Goal: Transaction & Acquisition: Obtain resource

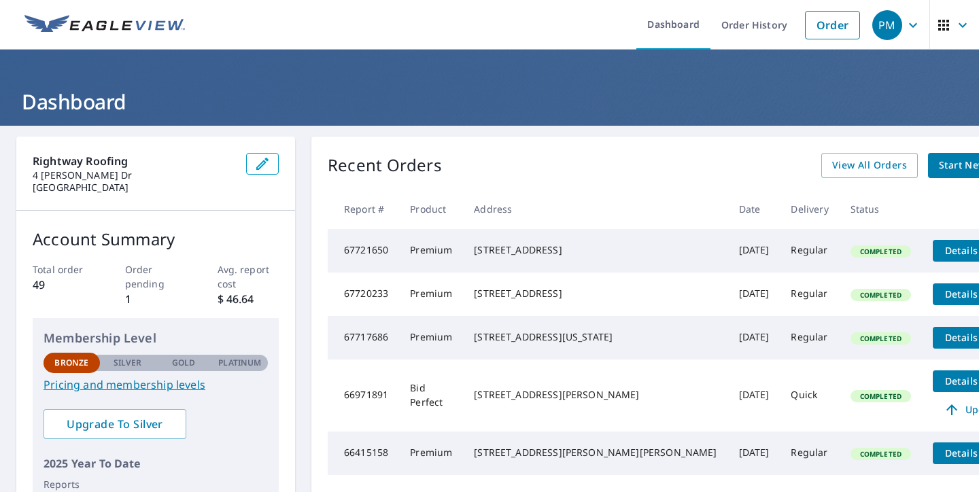
click at [902, 187] on div "Recent Orders View All Orders Start New Order Report # Product Address Date Del…" at bounding box center [678, 343] width 734 height 413
click at [902, 179] on div "Recent Orders View All Orders Start New Order Report # Product Address Date Del…" at bounding box center [678, 343] width 734 height 413
click at [939, 169] on span "Start New Order" at bounding box center [978, 165] width 79 height 17
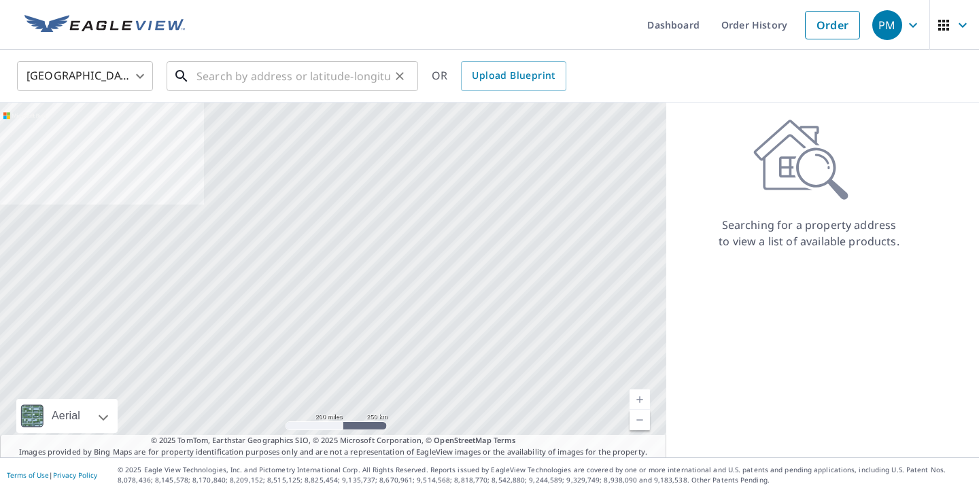
click at [324, 79] on input "text" at bounding box center [293, 76] width 194 height 38
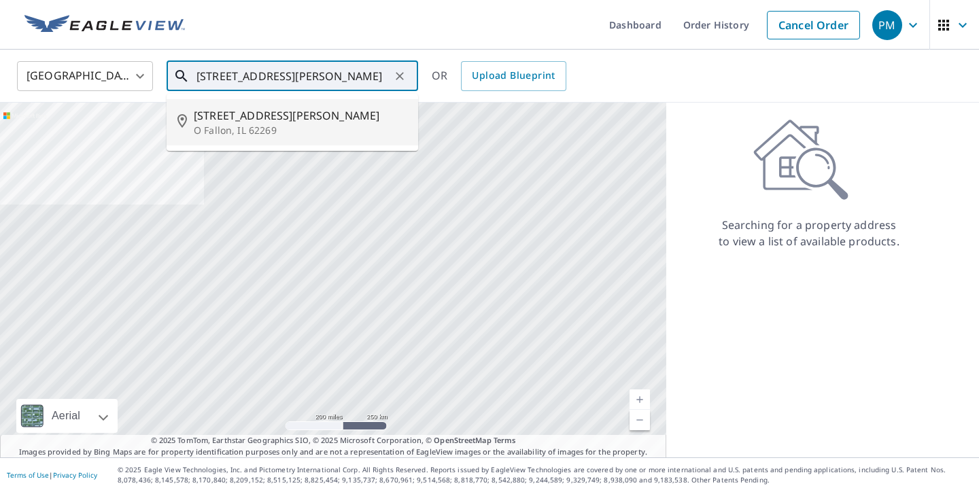
click at [312, 127] on p "O Fallon, IL 62269" at bounding box center [300, 131] width 213 height 14
type input "[STREET_ADDRESS][PERSON_NAME][PERSON_NAME]"
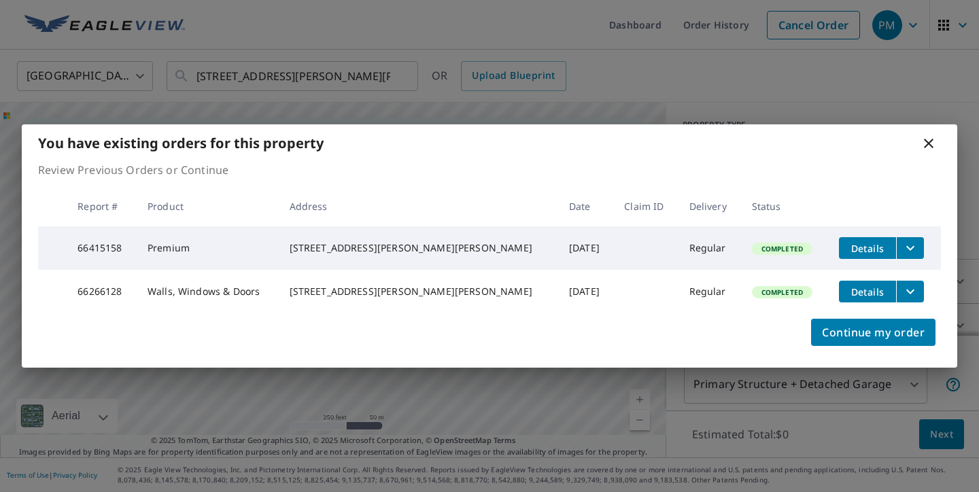
click at [929, 141] on icon at bounding box center [929, 143] width 16 height 16
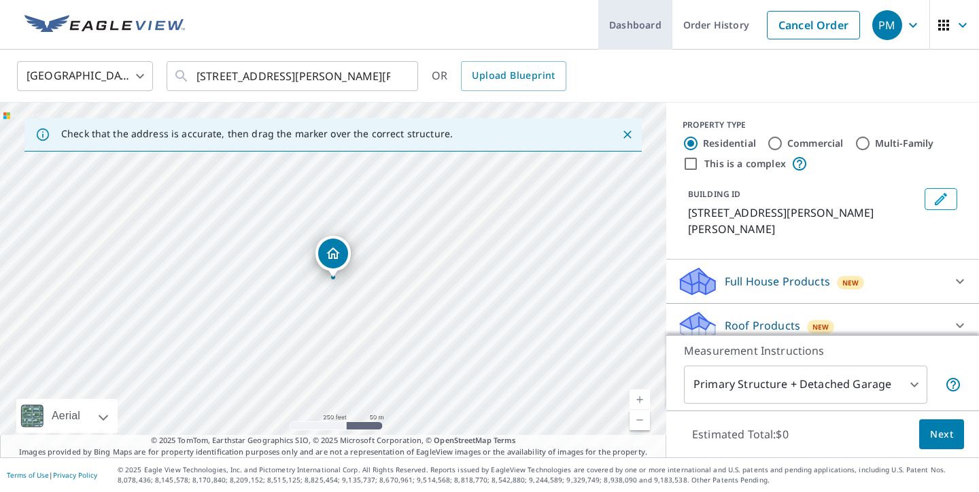
click at [623, 25] on link "Dashboard" at bounding box center [635, 25] width 74 height 50
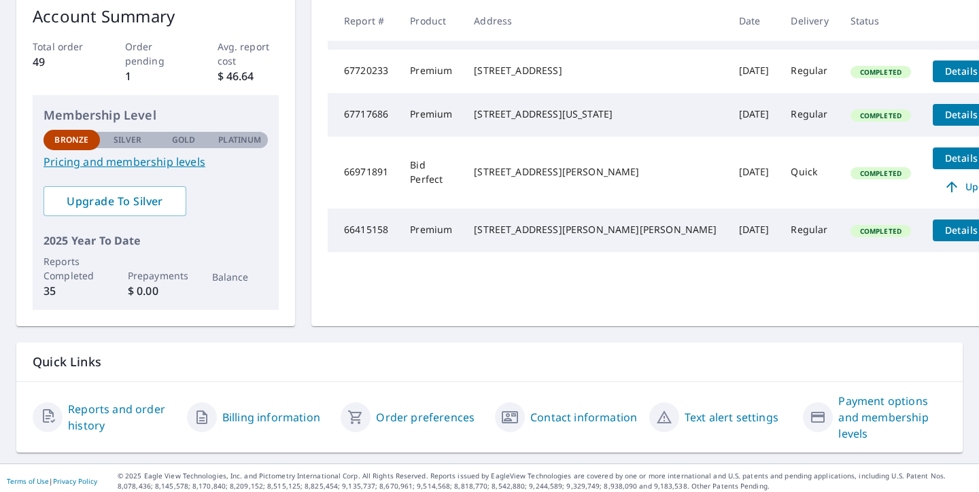
scroll to position [229, 0]
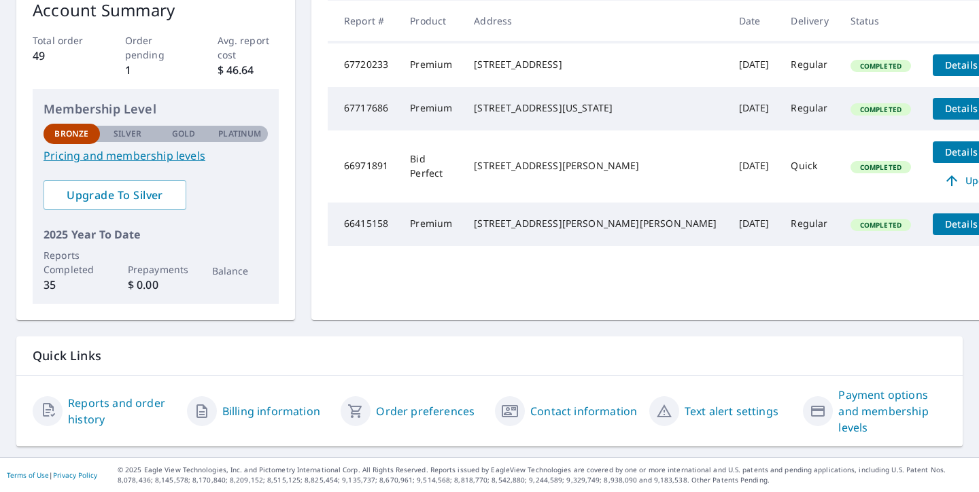
click at [941, 230] on span "Details" at bounding box center [961, 224] width 41 height 13
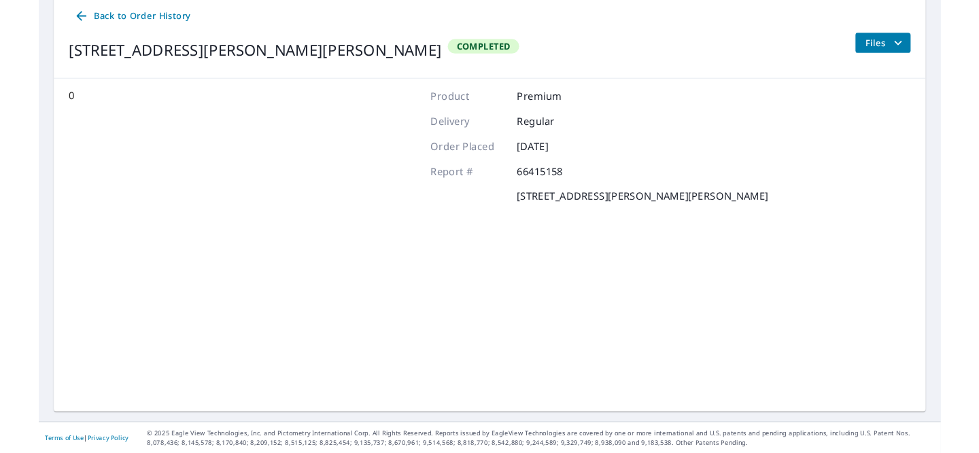
scroll to position [143, 0]
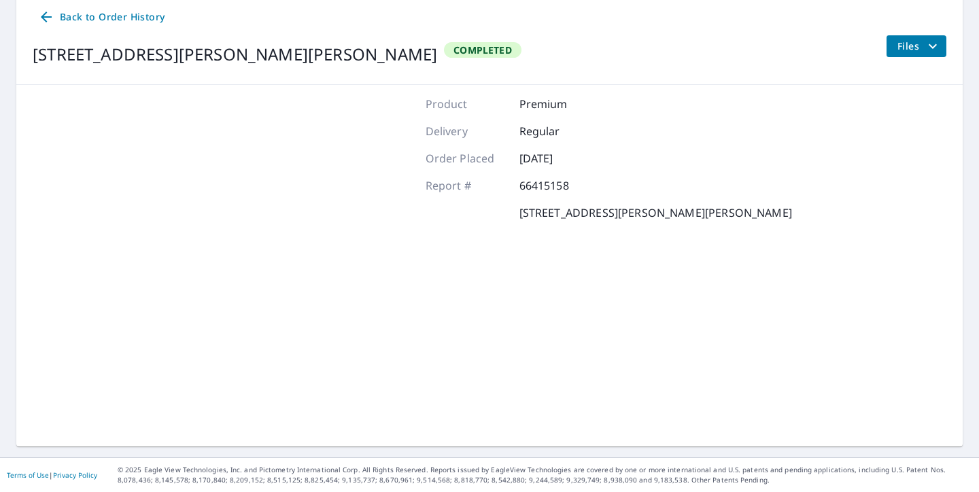
click at [872, 46] on div "[STREET_ADDRESS][PERSON_NAME][PERSON_NAME] Completed Files" at bounding box center [490, 54] width 914 height 38
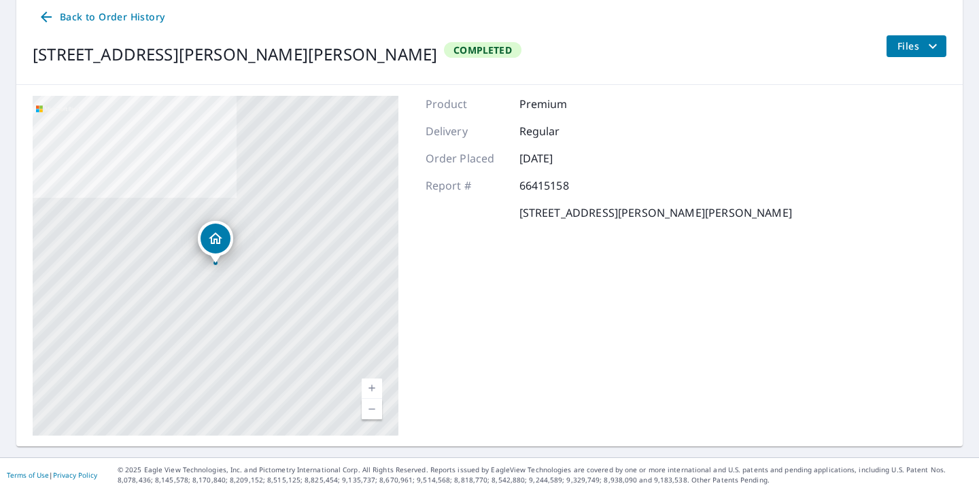
click at [895, 45] on button "Files" at bounding box center [916, 46] width 61 height 22
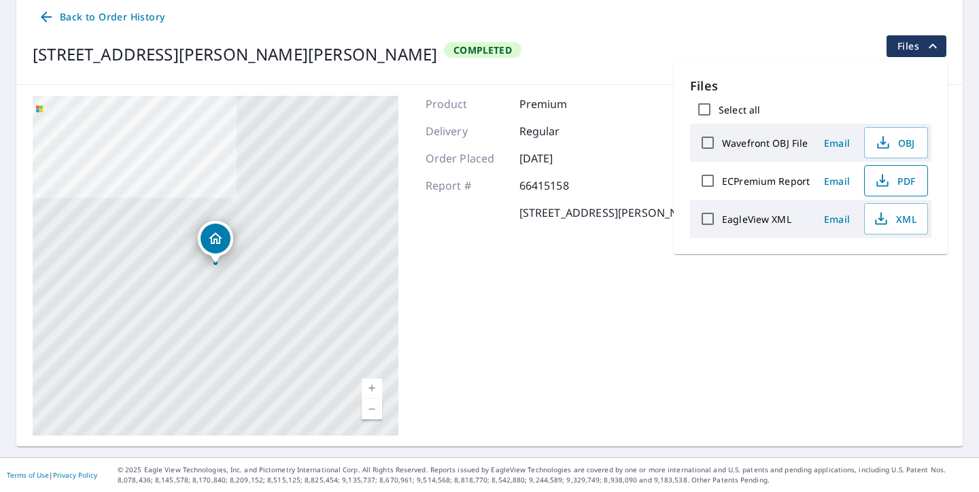
click at [893, 188] on span "PDF" at bounding box center [895, 181] width 44 height 16
